Goal: Task Accomplishment & Management: Use online tool/utility

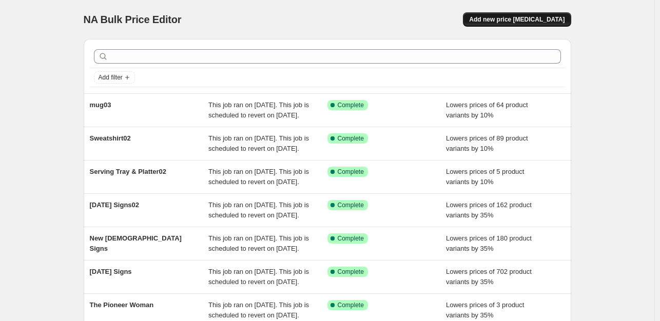
click at [533, 22] on span "Add new price [MEDICAL_DATA]" at bounding box center [516, 19] width 95 height 8
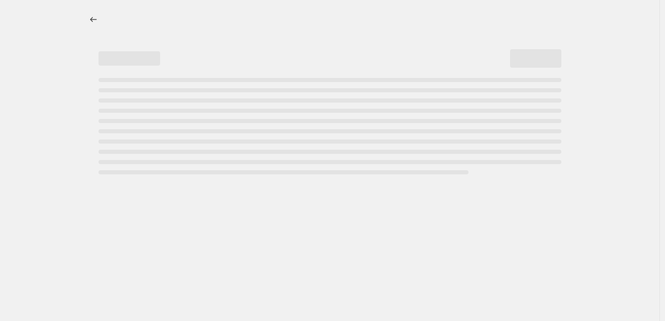
select select "percentage"
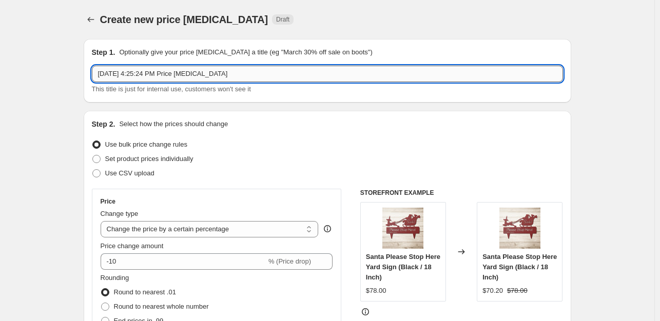
drag, startPoint x: 261, startPoint y: 75, endPoint x: 96, endPoint y: 73, distance: 164.2
click at [96, 73] on input "[DATE] 4:25:24 PM Price [MEDICAL_DATA]" at bounding box center [327, 74] width 471 height 16
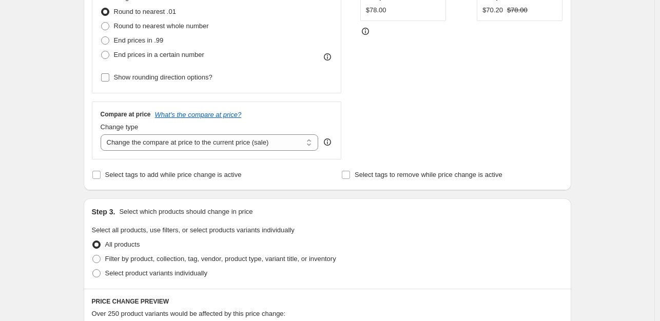
type input "Pillowcase"
click at [109, 76] on input "Show rounding direction options?" at bounding box center [105, 77] width 8 height 8
checkbox input "true"
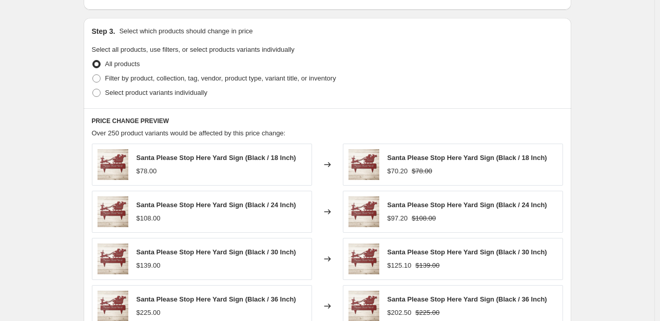
scroll to position [519, 0]
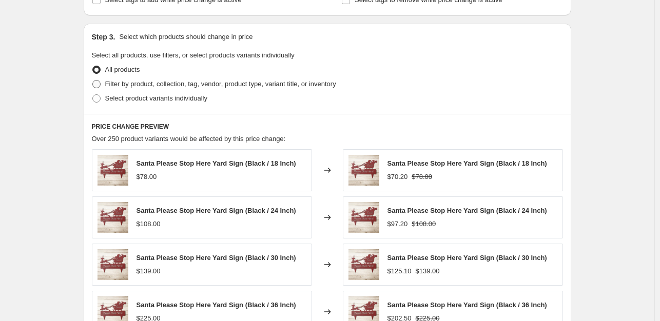
click at [97, 84] on span at bounding box center [96, 84] width 8 height 8
click at [93, 81] on input "Filter by product, collection, tag, vendor, product type, variant title, or inv…" at bounding box center [92, 80] width 1 height 1
radio input "true"
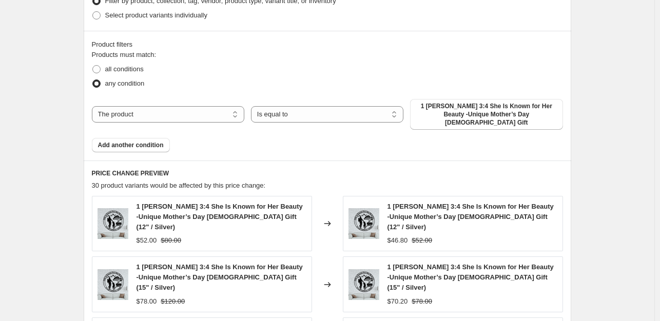
scroll to position [640, 0]
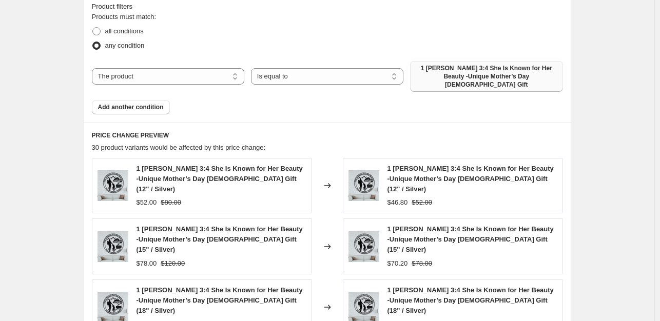
click at [495, 72] on span "1 [PERSON_NAME] 3:4 She Is Known for Her Beauty -Unique Mother’s Day [DEMOGRAPH…" at bounding box center [486, 76] width 140 height 25
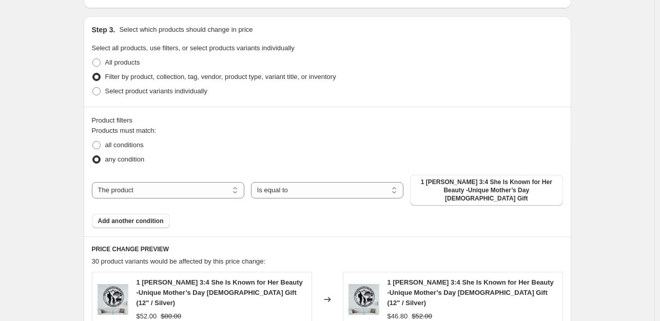
scroll to position [528, 0]
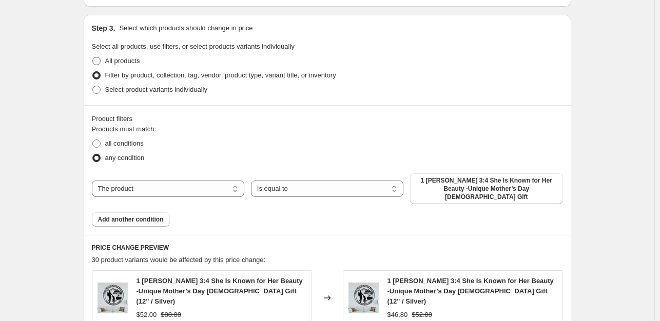
click at [101, 60] on span at bounding box center [96, 61] width 8 height 8
click at [93, 57] on input "All products" at bounding box center [92, 57] width 1 height 1
radio input "true"
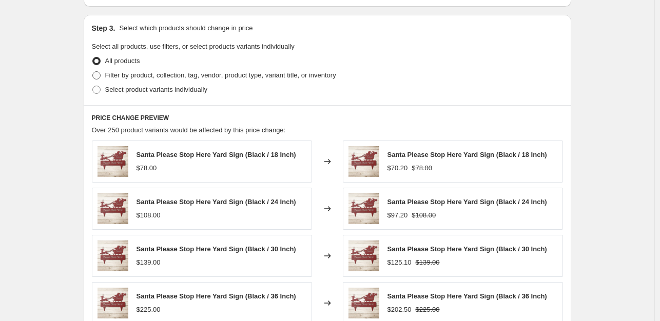
click at [96, 76] on span at bounding box center [96, 75] width 8 height 8
click at [93, 72] on input "Filter by product, collection, tag, vendor, product type, variant title, or inv…" at bounding box center [92, 71] width 1 height 1
radio input "true"
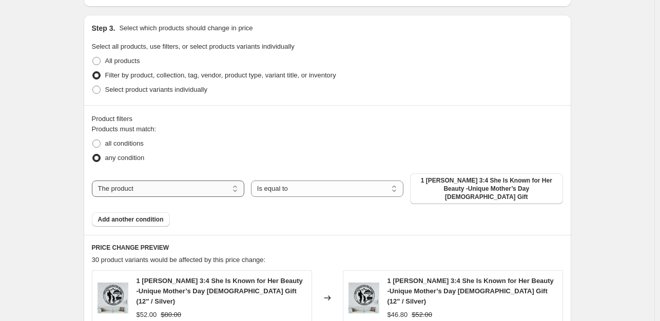
click at [215, 183] on select "The product The product's collection The product's tag The product's vendor The…" at bounding box center [168, 189] width 152 height 16
select select "collection"
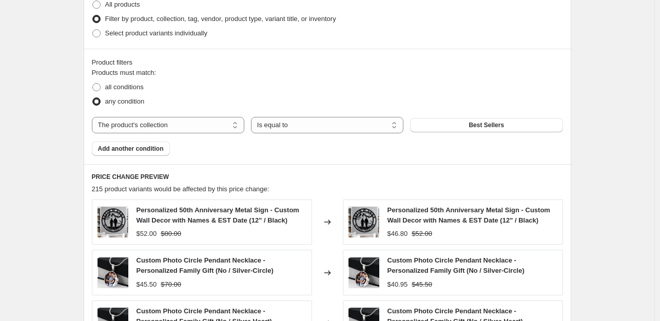
scroll to position [605, 0]
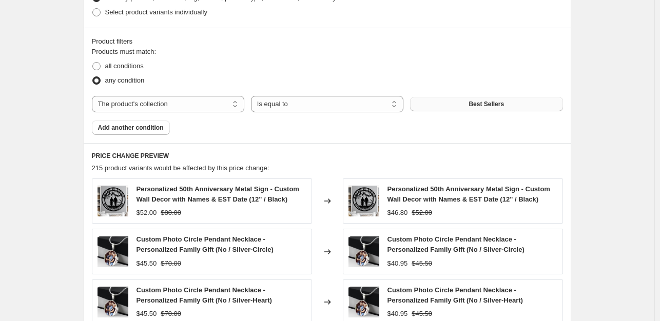
click at [506, 105] on button "Best Sellers" at bounding box center [486, 104] width 152 height 14
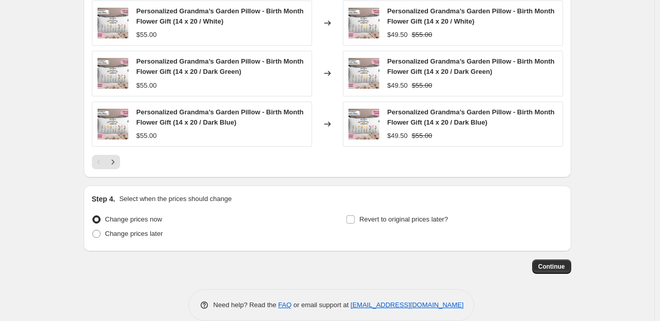
scroll to position [899, 0]
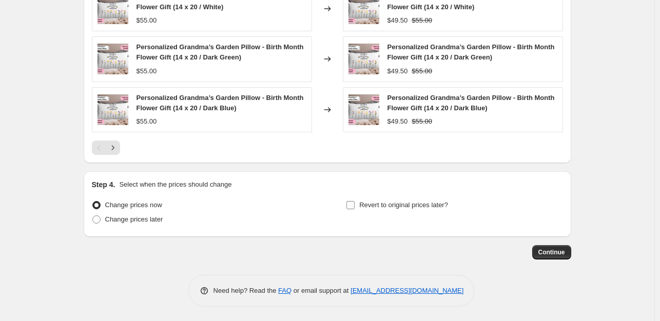
click at [349, 204] on input "Revert to original prices later?" at bounding box center [350, 205] width 8 height 8
checkbox input "true"
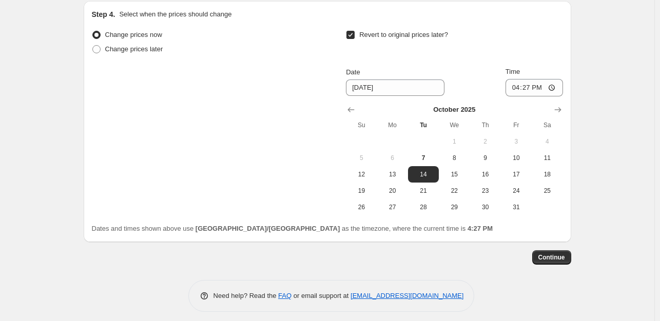
scroll to position [1074, 0]
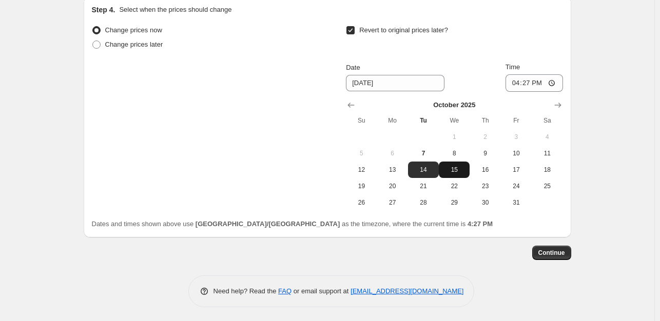
click at [456, 168] on span "15" at bounding box center [454, 170] width 23 height 8
type input "[DATE]"
click at [568, 250] on button "Continue" at bounding box center [551, 253] width 39 height 14
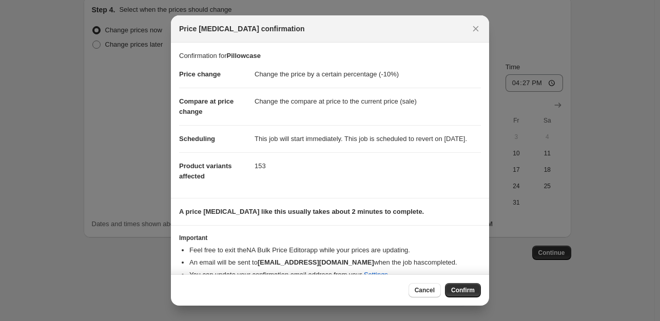
scroll to position [26, 0]
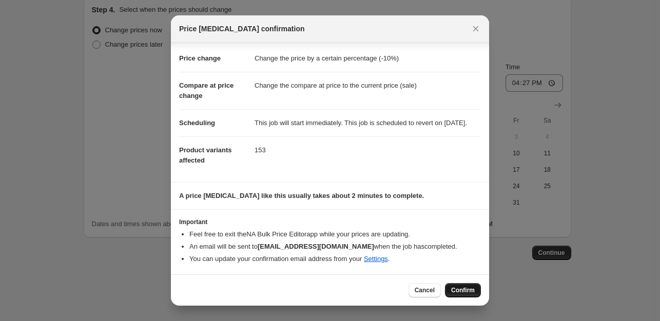
click at [469, 286] on span "Confirm" at bounding box center [463, 290] width 24 height 8
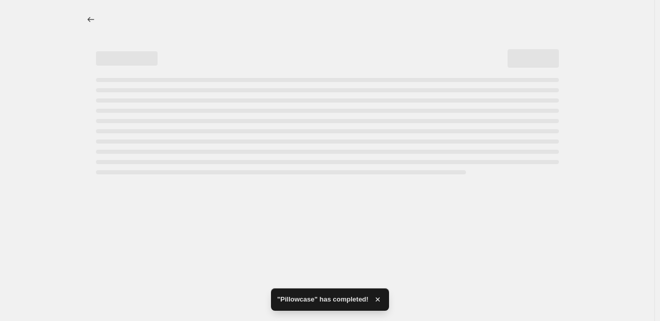
select select "percentage"
select select "collection"
